Goal: Find specific page/section: Find specific page/section

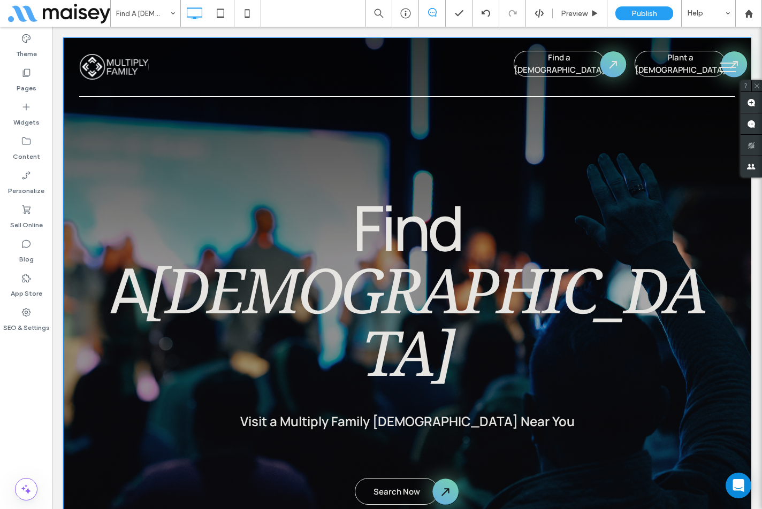
click at [548, 152] on div "Find A Church Visit a Multiply Family Church Near You Click To Paste Search Now…" at bounding box center [407, 340] width 688 height 607
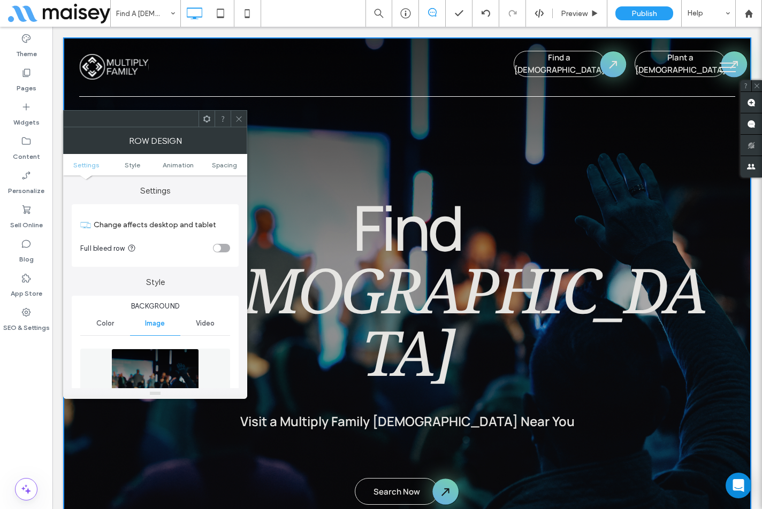
click at [142, 369] on img at bounding box center [155, 386] width 88 height 74
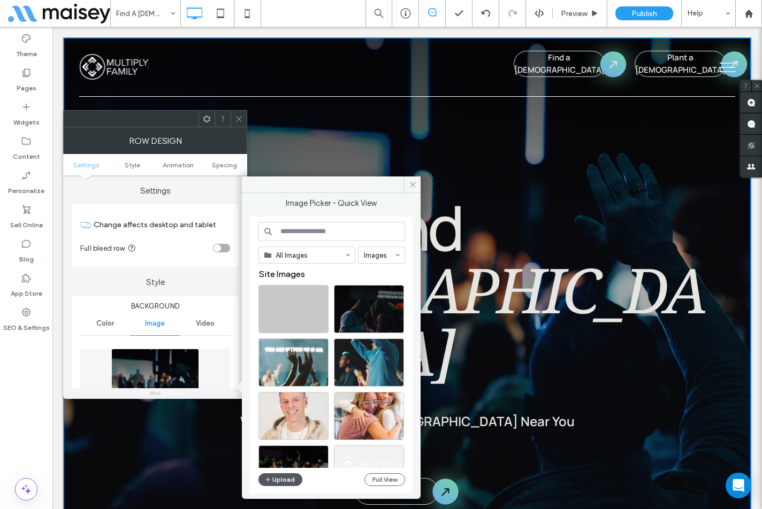
click at [282, 483] on button "Upload" at bounding box center [280, 480] width 44 height 13
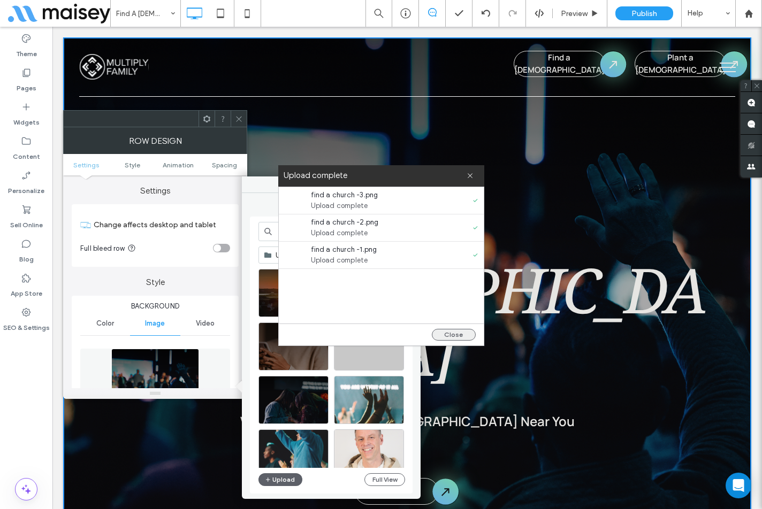
click at [458, 336] on button "Close" at bounding box center [454, 335] width 44 height 12
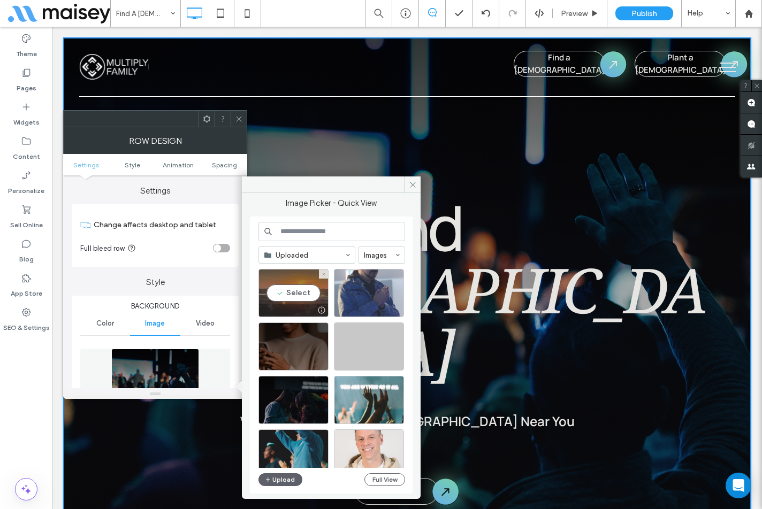
click at [297, 289] on div "Select" at bounding box center [293, 293] width 70 height 48
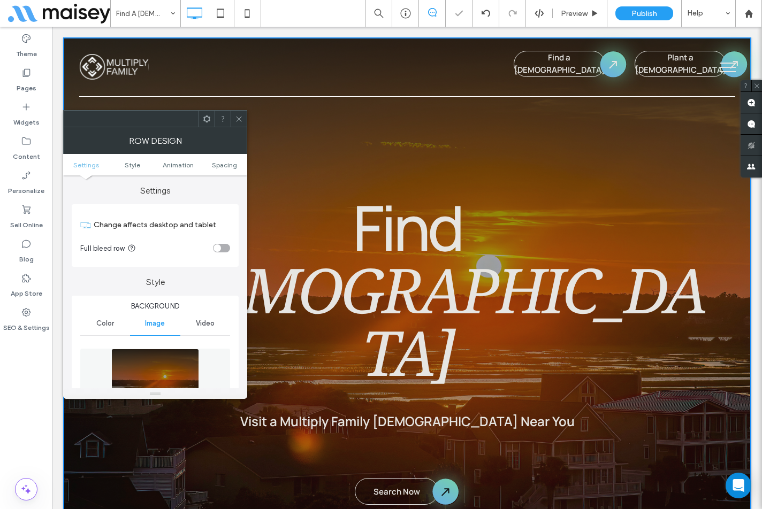
click at [239, 120] on icon at bounding box center [239, 119] width 8 height 8
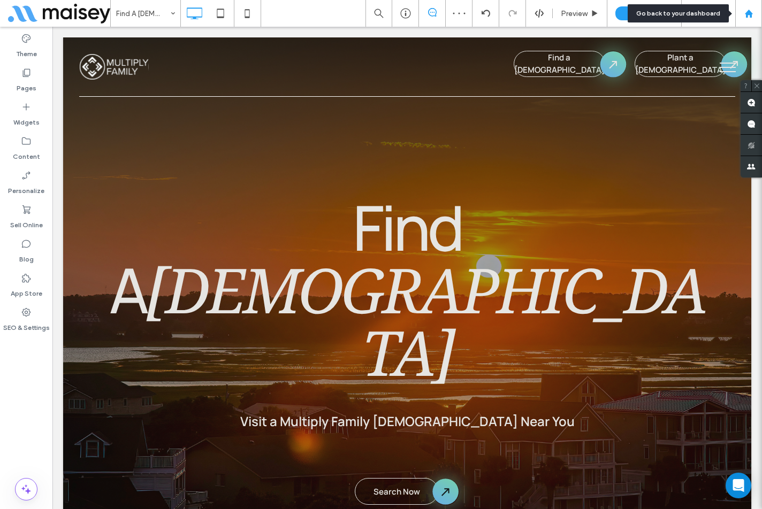
click at [750, 14] on use at bounding box center [748, 13] width 8 height 8
